Goal: Task Accomplishment & Management: Complete application form

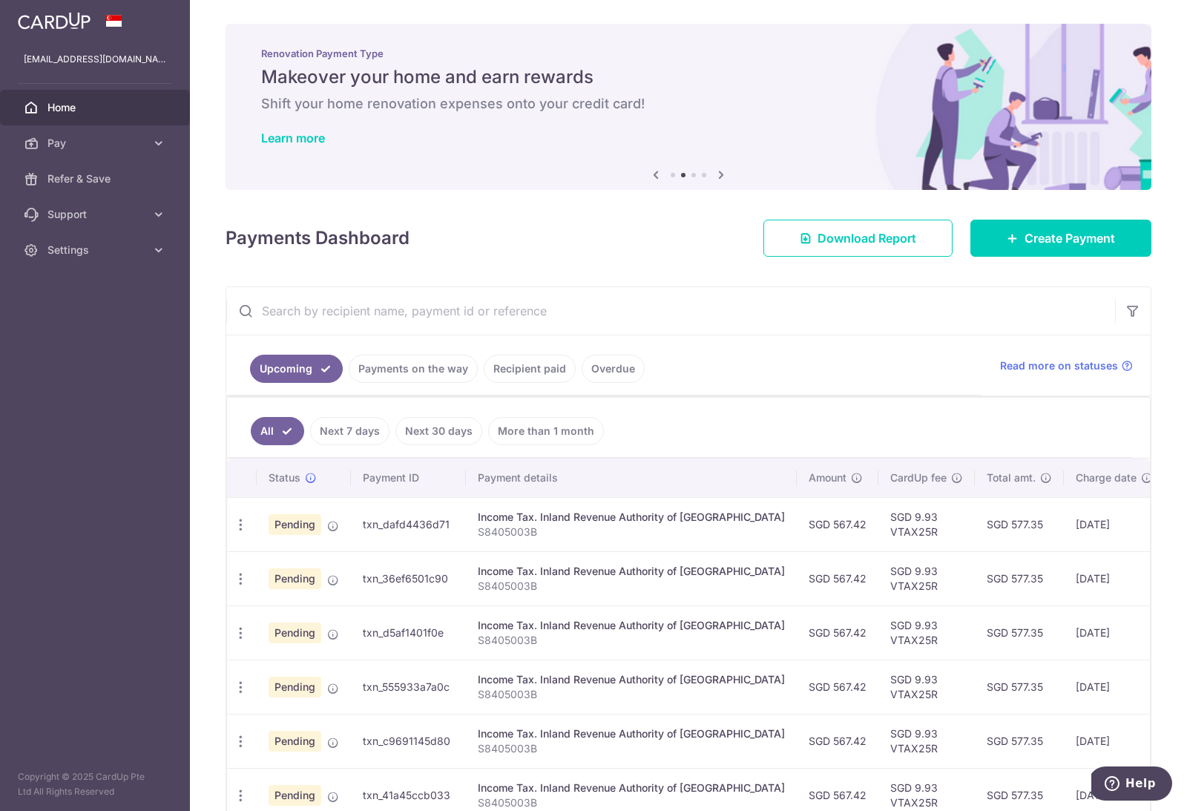
scroll to position [2, 0]
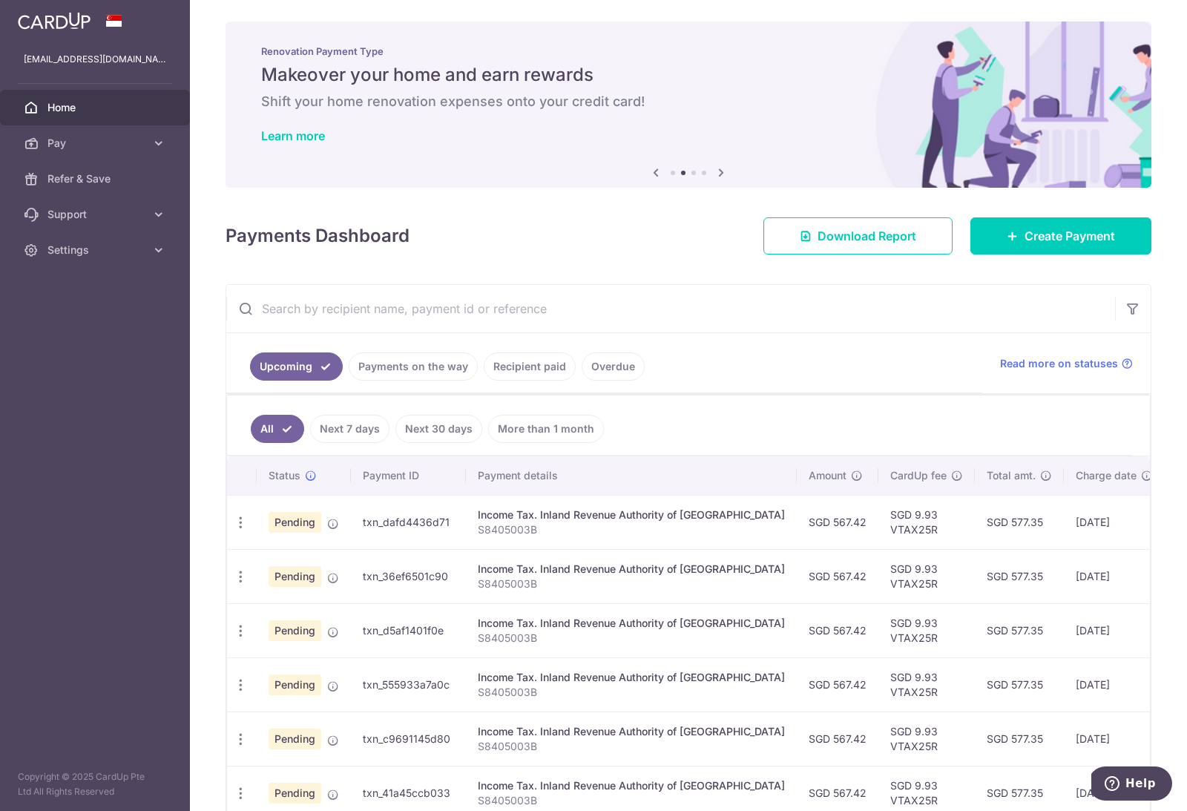
click at [353, 429] on link "Next 7 days" at bounding box center [349, 429] width 79 height 28
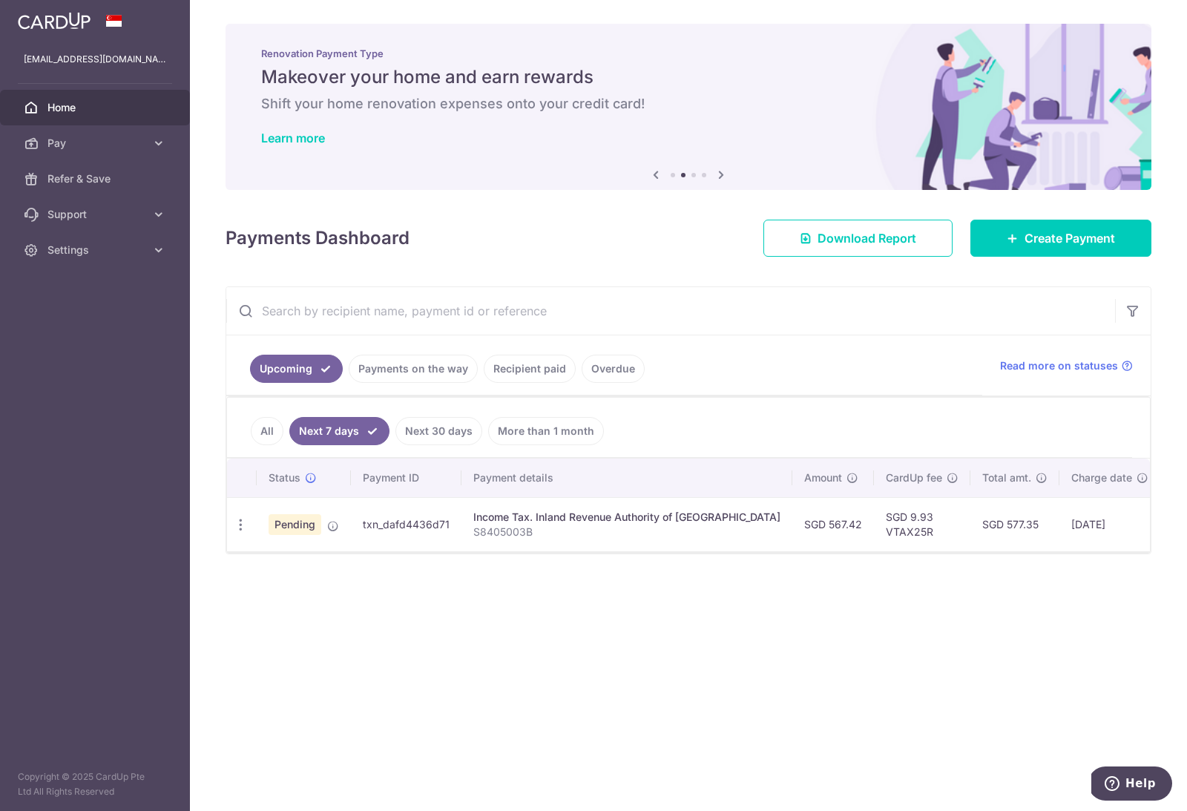
scroll to position [0, 0]
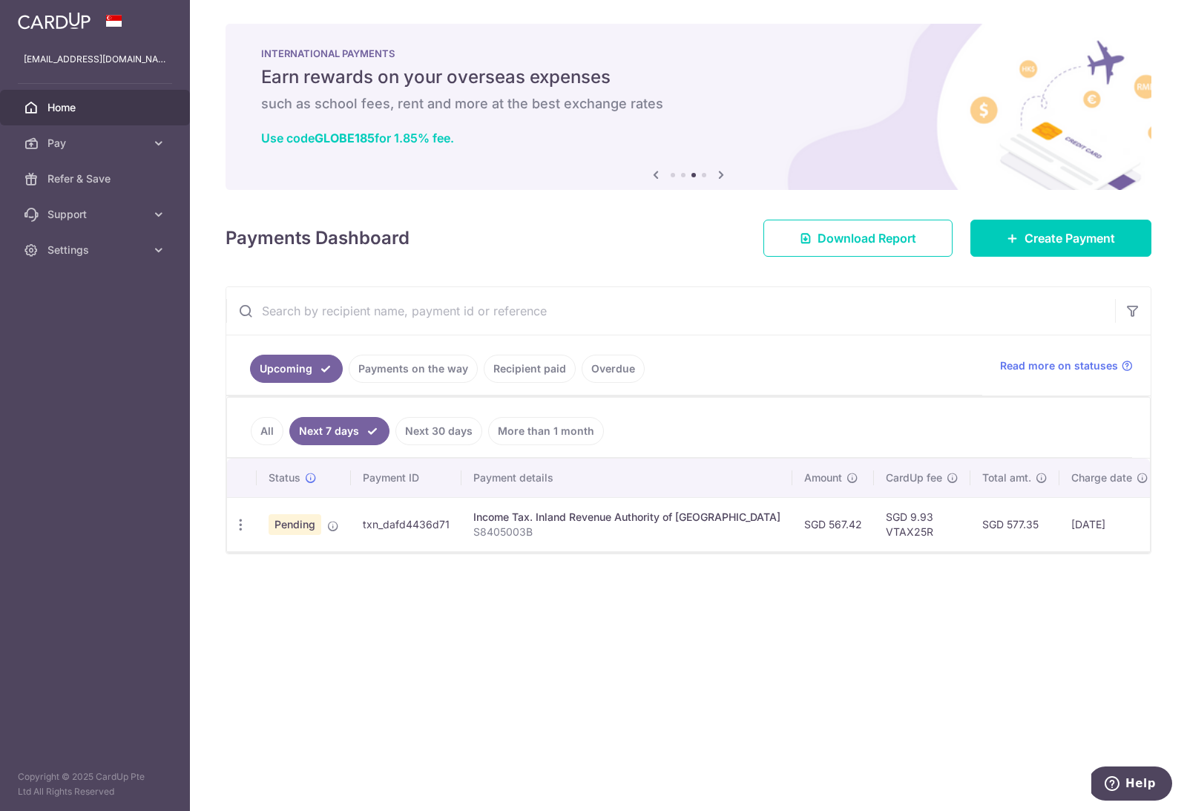
click at [172, 144] on link "Pay" at bounding box center [95, 143] width 190 height 36
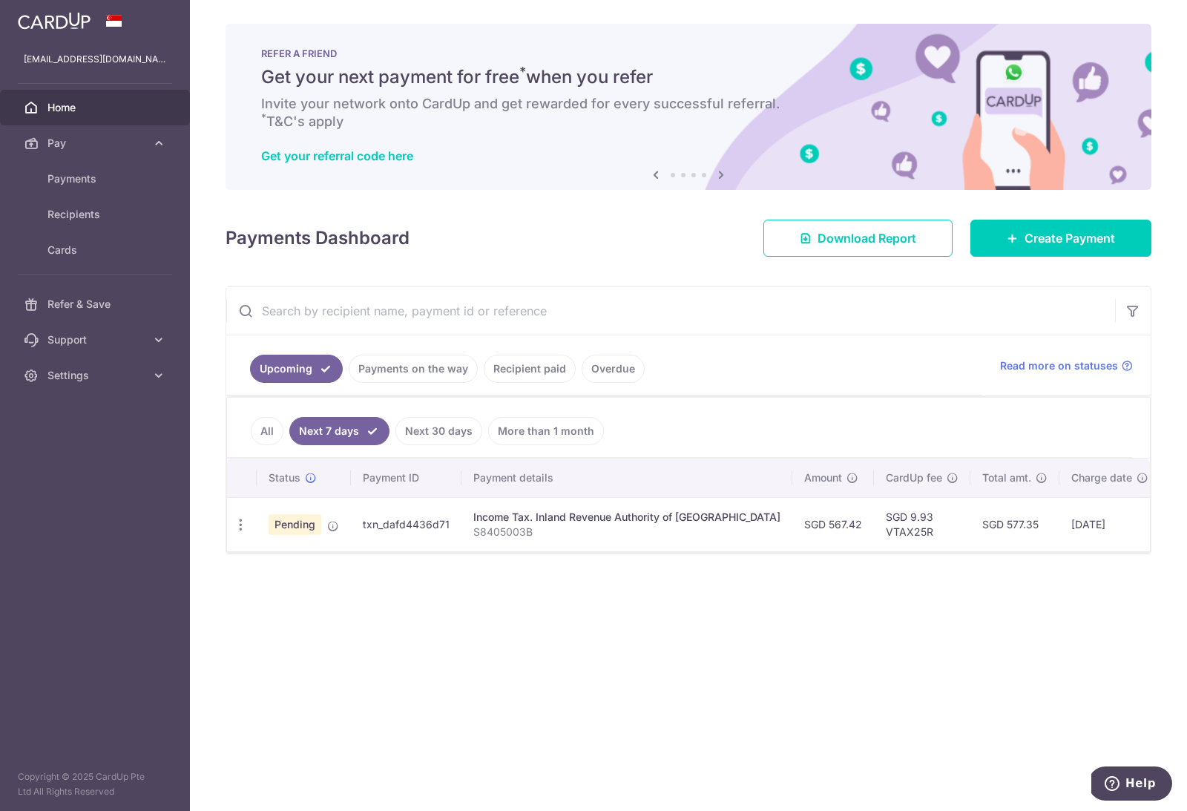
click at [271, 432] on link "All" at bounding box center [267, 431] width 33 height 28
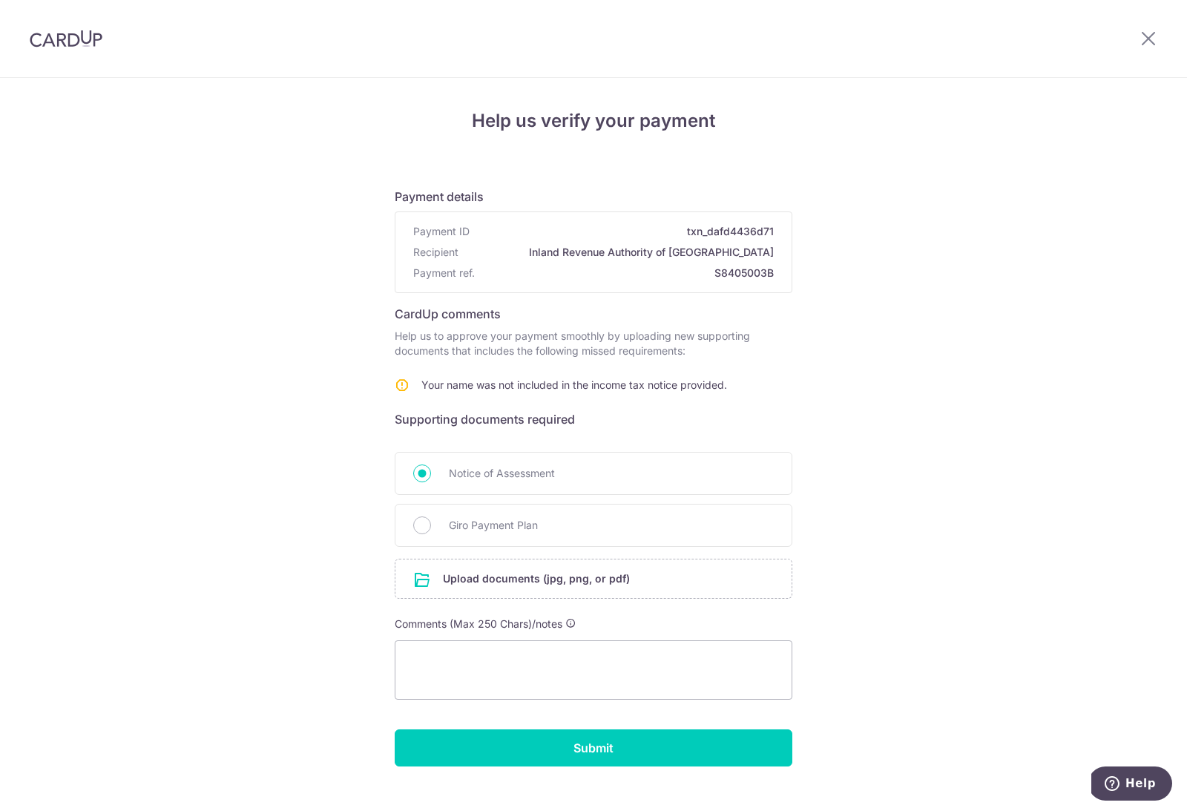
click at [622, 587] on input "file" at bounding box center [593, 578] width 396 height 39
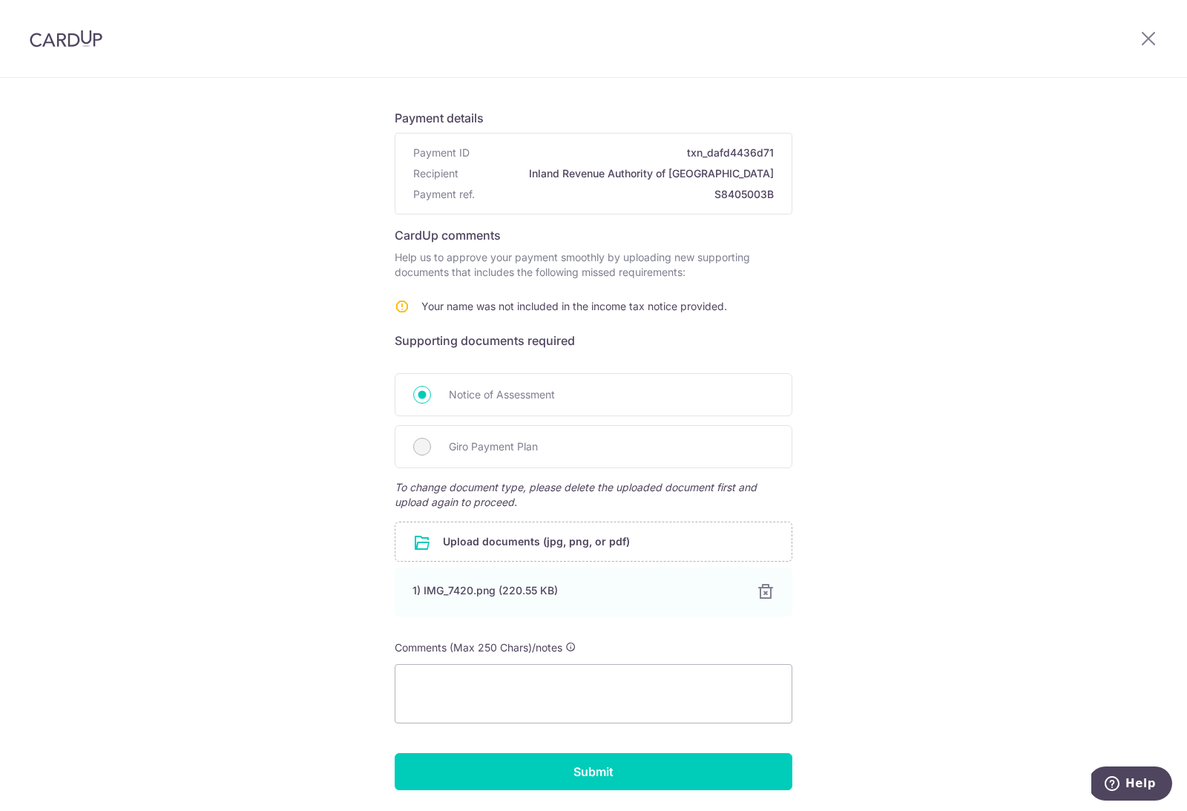
scroll to position [79, 0]
click at [507, 690] on textarea at bounding box center [593, 693] width 397 height 59
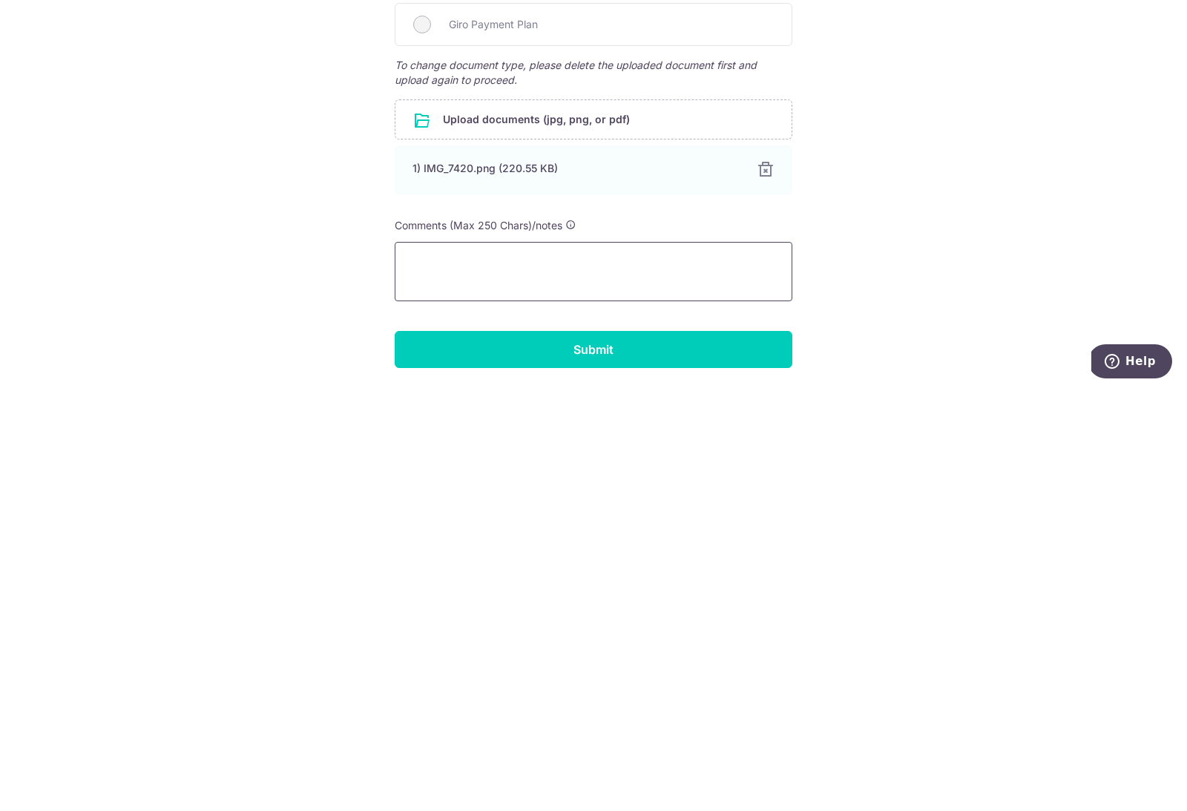
scroll to position [49, 0]
type textarea "Pls find attached screenshot."
click at [671, 753] on input "Submit" at bounding box center [593, 771] width 397 height 37
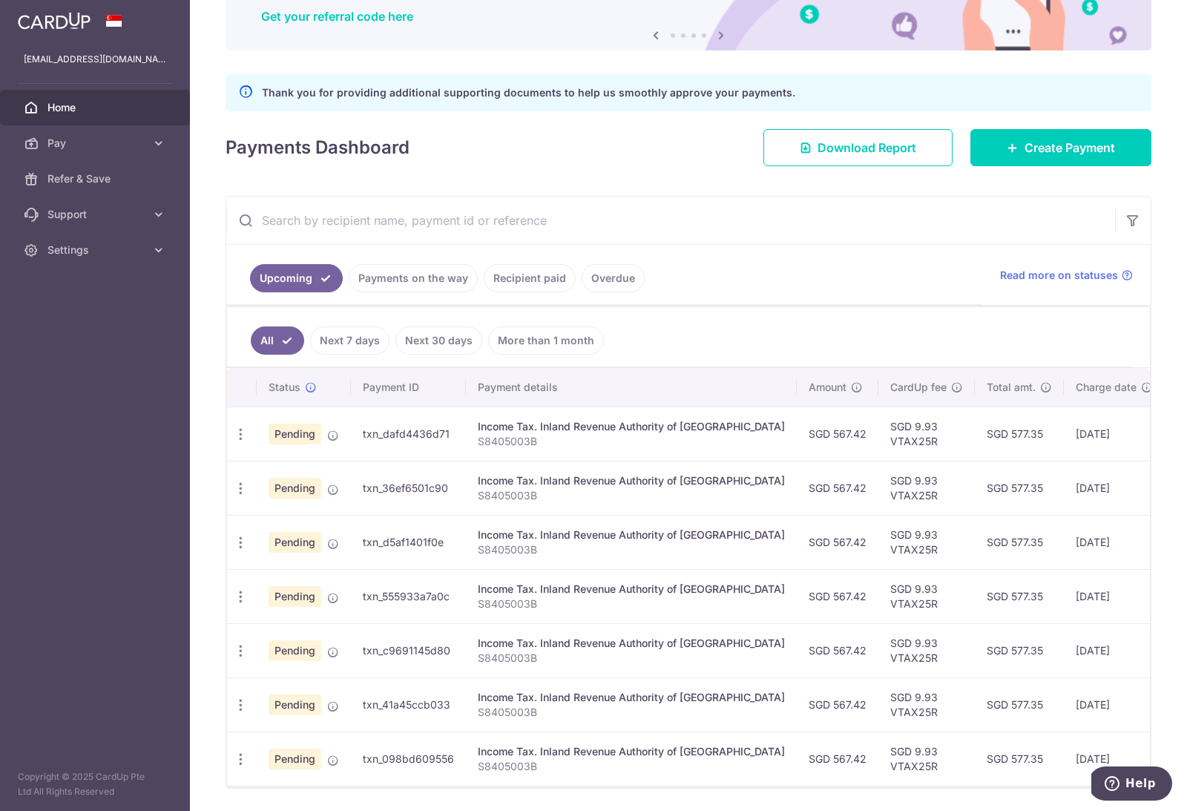
scroll to position [138, 0]
click at [443, 282] on link "Payments on the way" at bounding box center [413, 279] width 129 height 28
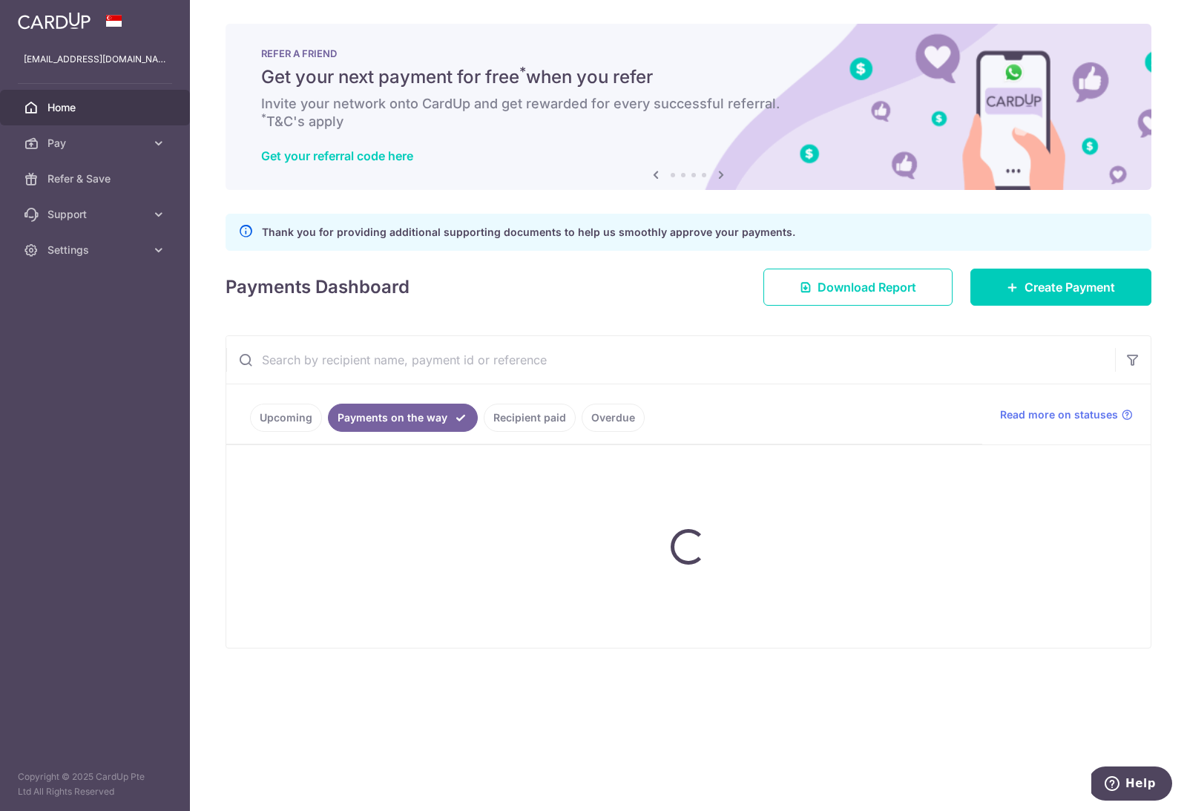
scroll to position [0, 0]
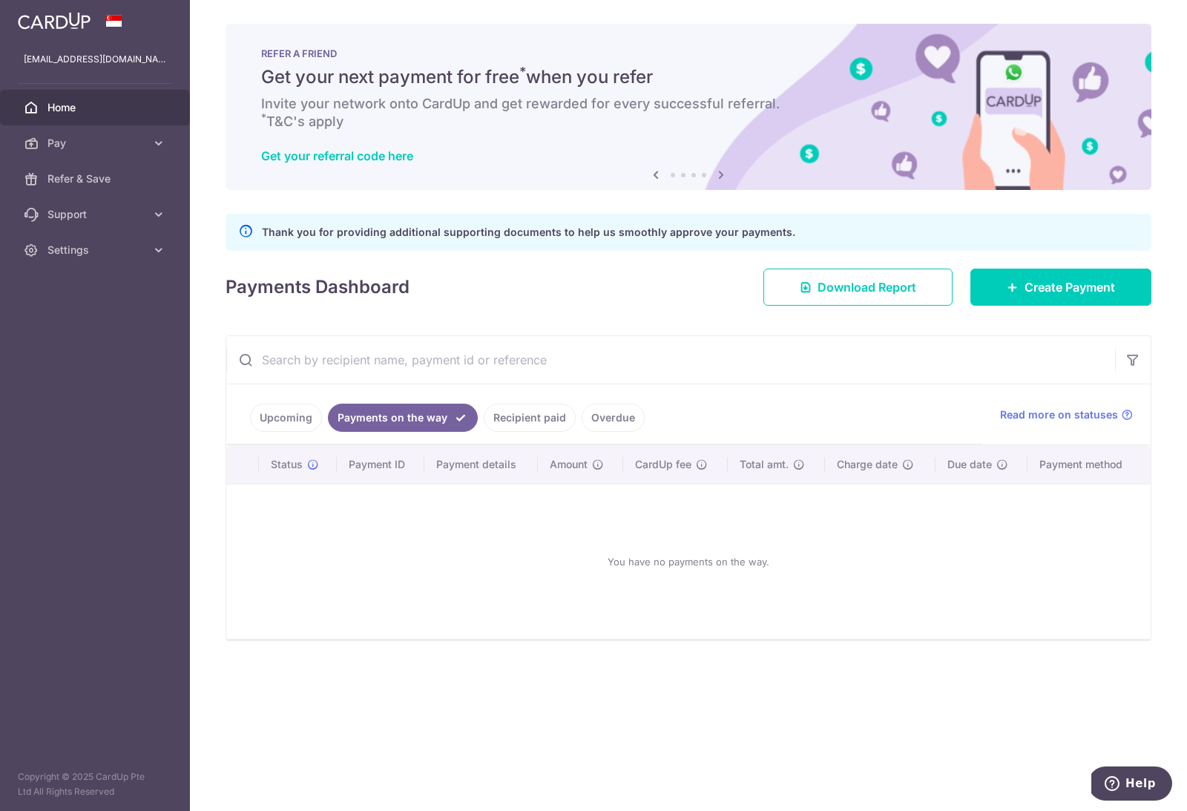
click at [546, 426] on link "Recipient paid" at bounding box center [530, 417] width 92 height 28
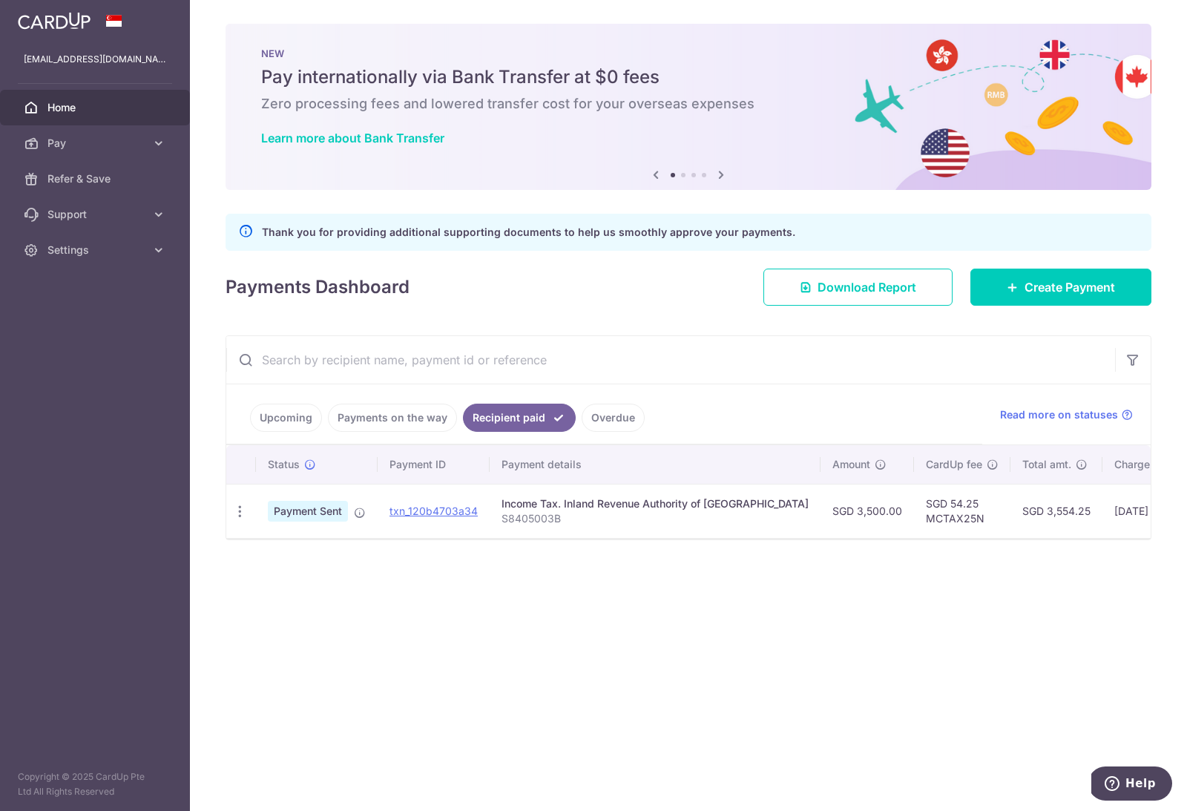
click at [294, 424] on link "Upcoming" at bounding box center [286, 417] width 72 height 28
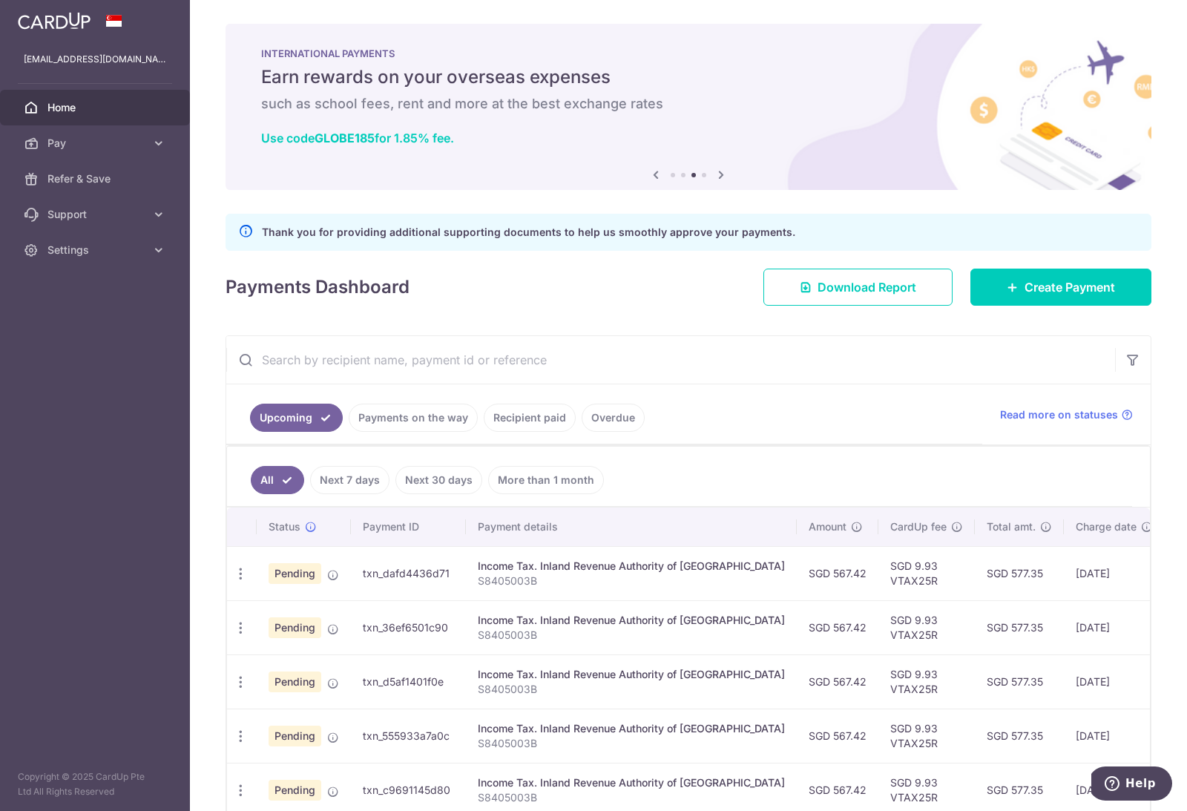
click at [144, 254] on span "Settings" at bounding box center [96, 250] width 98 height 15
click at [96, 322] on span "Logout" at bounding box center [96, 321] width 98 height 15
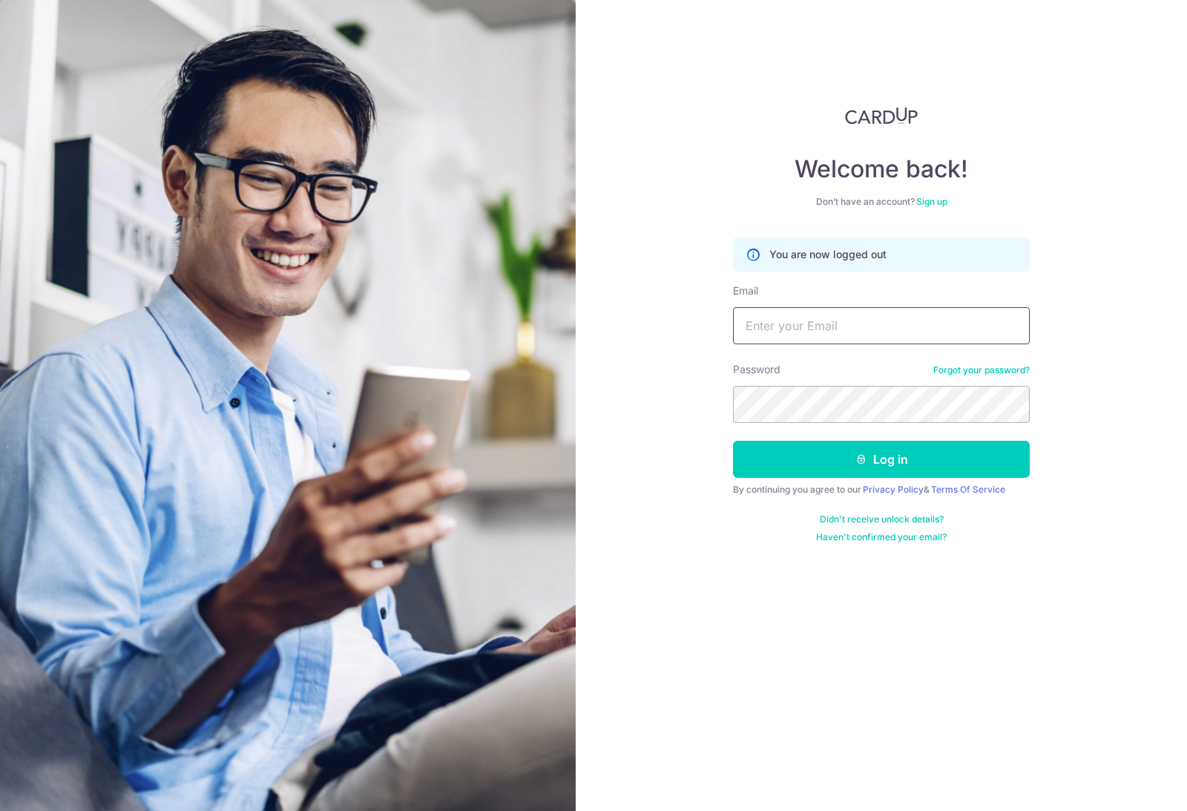
click at [851, 326] on input "Email" at bounding box center [881, 325] width 297 height 37
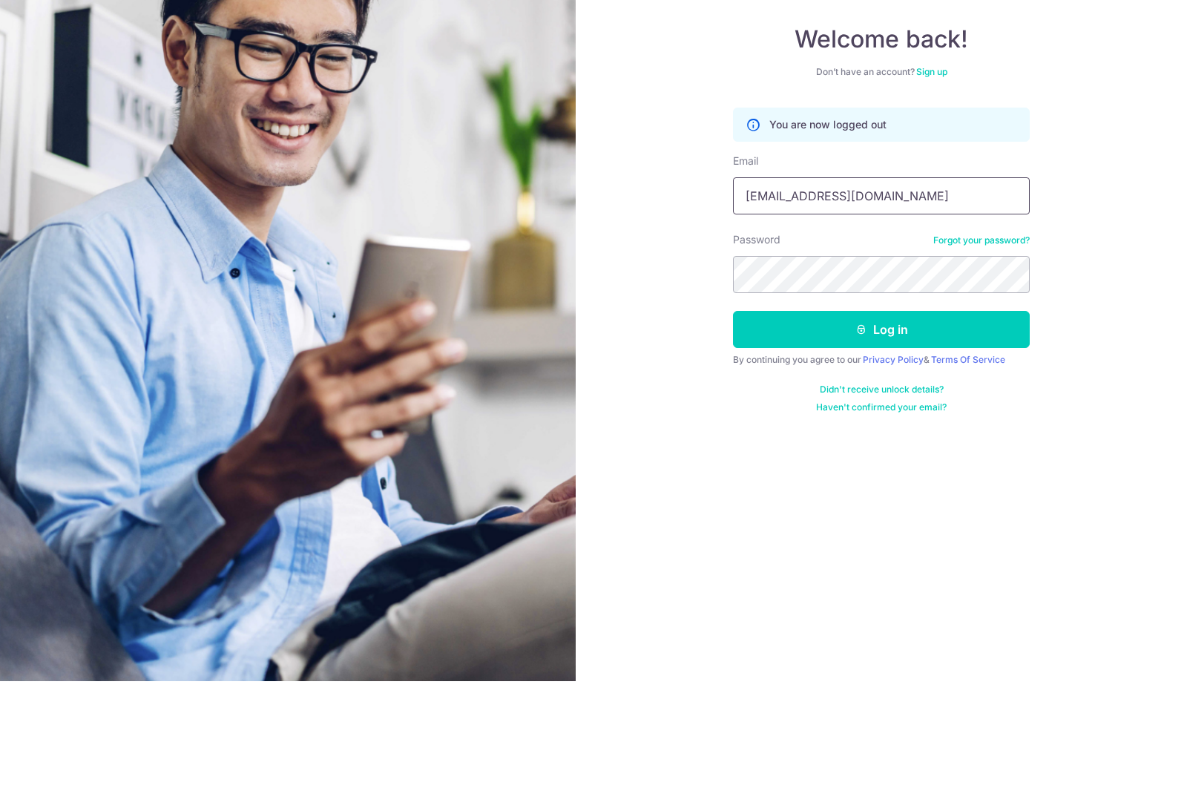
type input "Davidsonhme@gmail.com"
click at [979, 441] on button "Log in" at bounding box center [881, 459] width 297 height 37
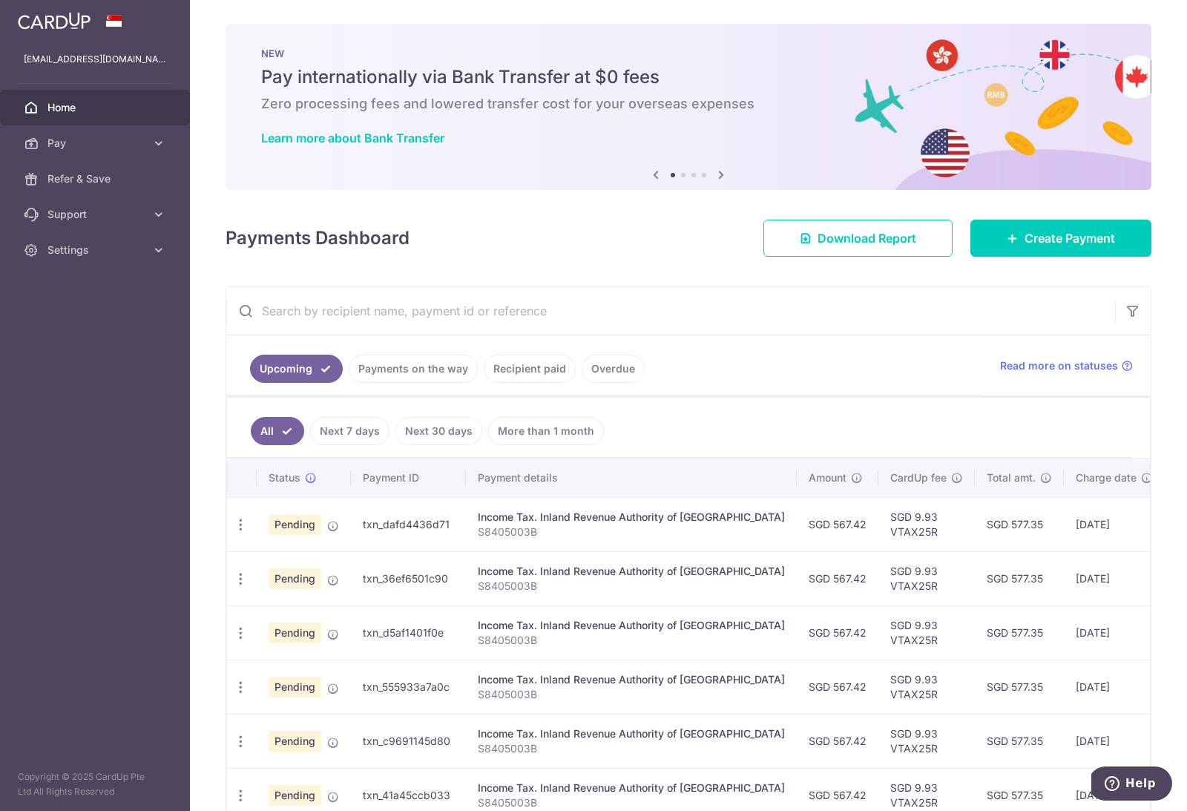
click at [356, 438] on link "Next 7 days" at bounding box center [349, 431] width 79 height 28
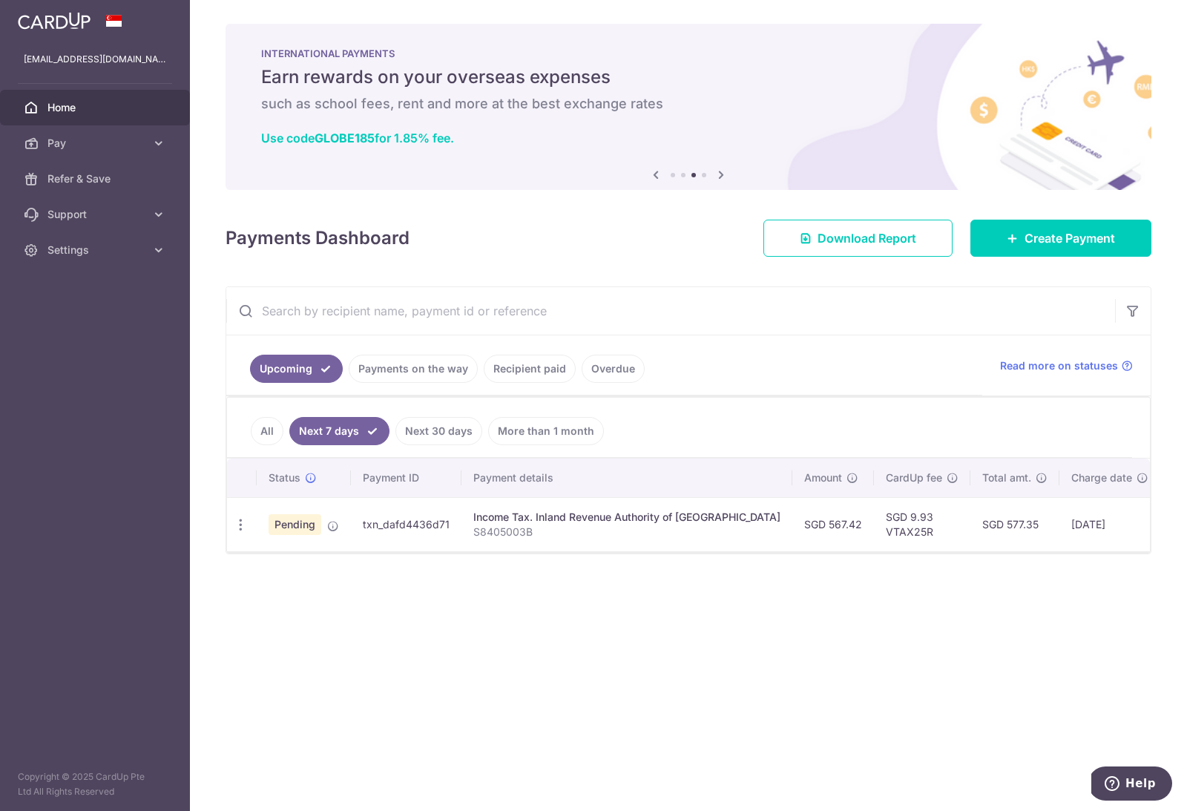
click at [125, 260] on link "Settings" at bounding box center [95, 250] width 190 height 36
click at [84, 327] on span "Logout" at bounding box center [96, 321] width 98 height 15
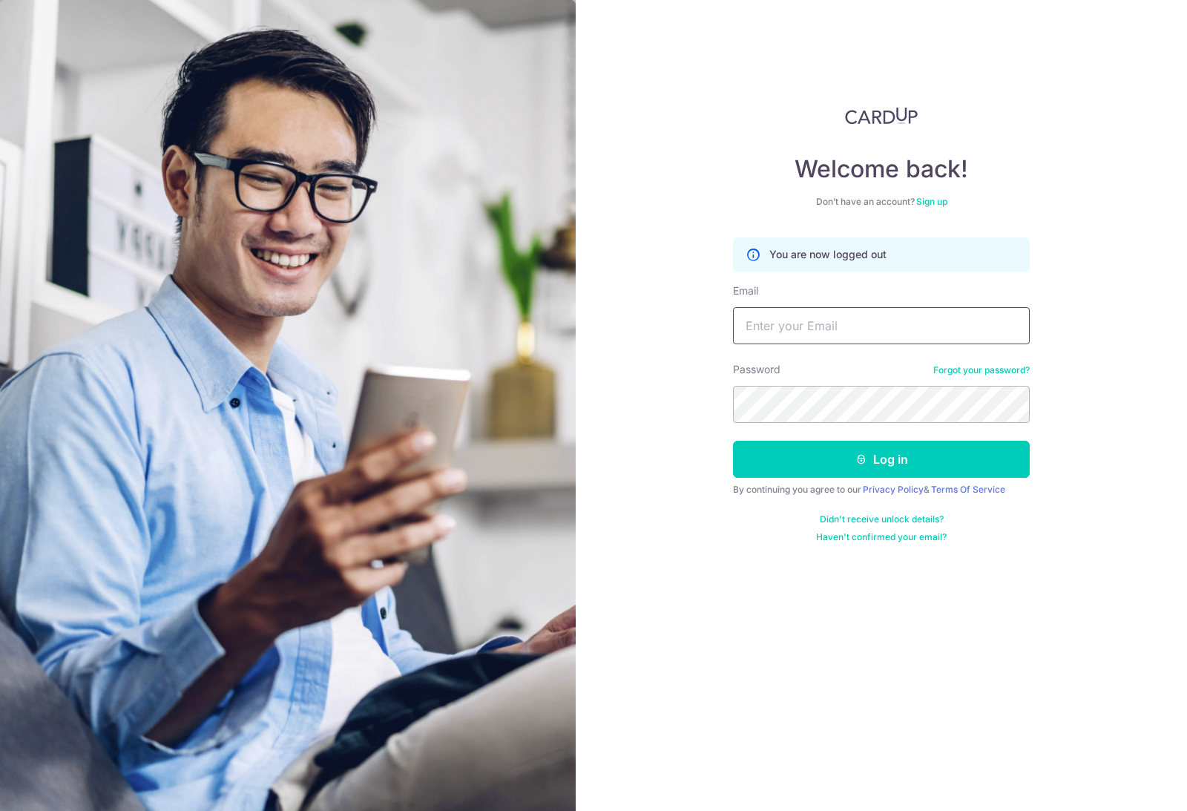
click at [823, 322] on input "Email" at bounding box center [881, 325] width 297 height 37
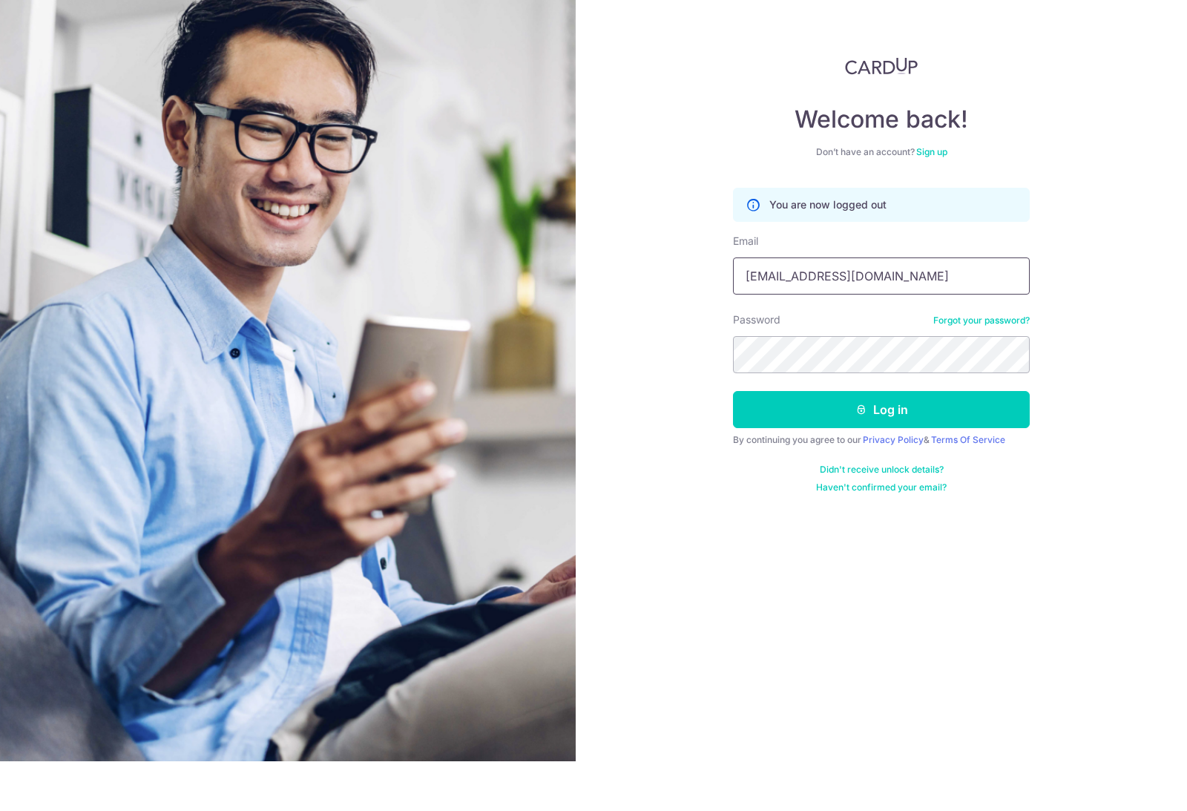
type input "Evelynke@gmail.com"
click at [888, 441] on button "Log in" at bounding box center [881, 459] width 297 height 37
